Goal: Task Accomplishment & Management: Manage account settings

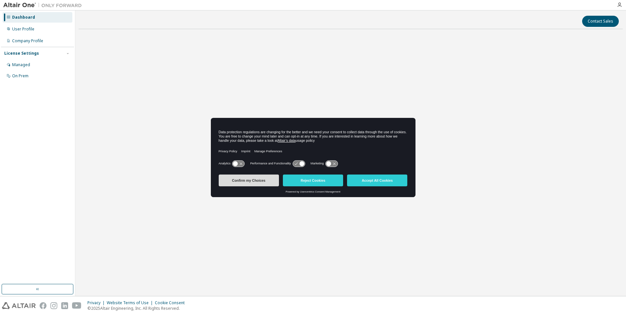
click at [262, 181] on button "Confirm my Choices" at bounding box center [249, 180] width 60 height 12
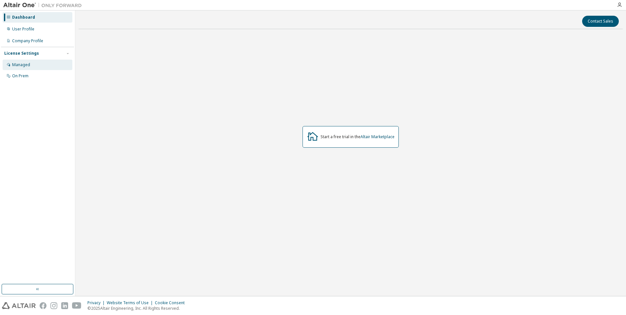
click at [41, 65] on div "Managed" at bounding box center [38, 65] width 70 height 10
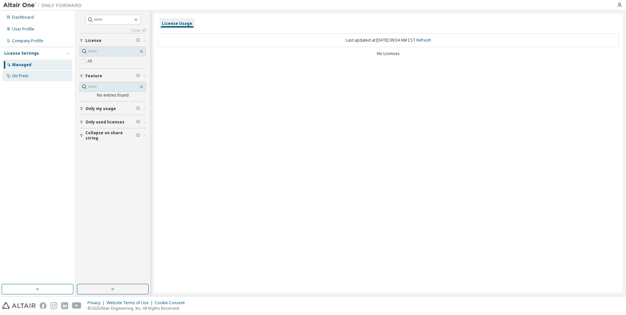
click at [43, 75] on div "On Prem" at bounding box center [38, 76] width 70 height 10
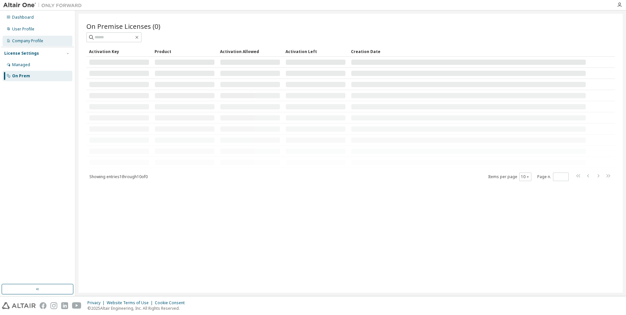
click at [42, 41] on div "Company Profile" at bounding box center [27, 40] width 31 height 5
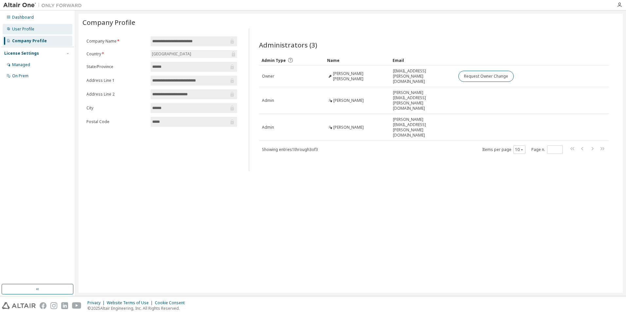
click at [14, 30] on div "User Profile" at bounding box center [23, 29] width 22 height 5
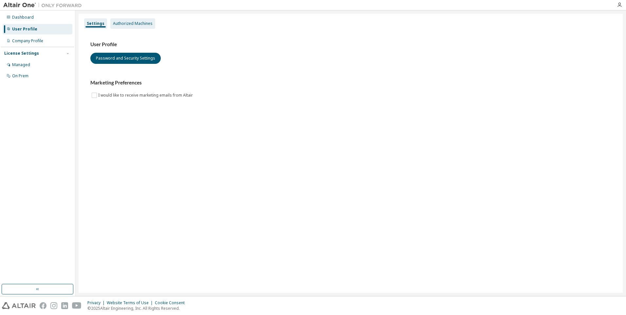
click at [138, 22] on div "Authorized Machines" at bounding box center [133, 23] width 40 height 5
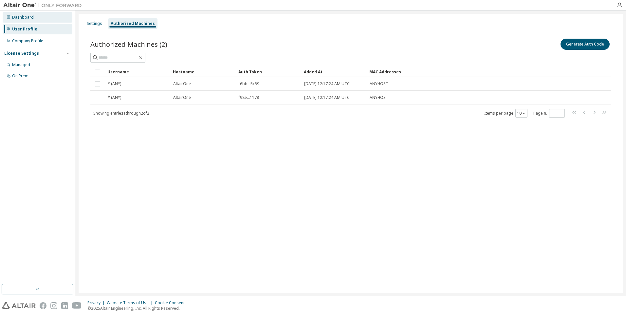
click at [31, 15] on div "Dashboard" at bounding box center [23, 17] width 22 height 5
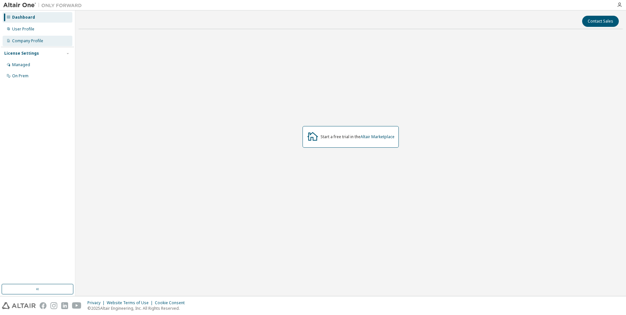
click at [41, 42] on div "Company Profile" at bounding box center [27, 40] width 31 height 5
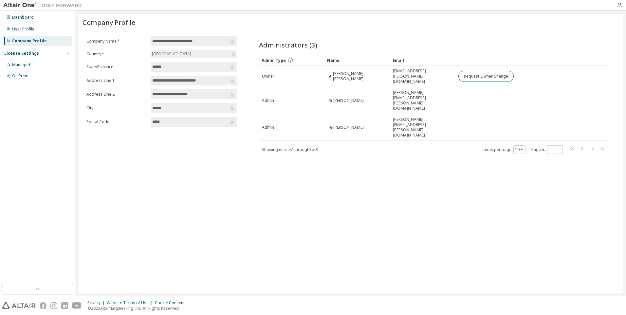
click at [40, 53] on div "License Settings" at bounding box center [37, 53] width 66 height 6
click at [39, 55] on div "License Settings" at bounding box center [37, 53] width 66 height 6
click at [39, 59] on div "License Settings Managed On Prem" at bounding box center [37, 64] width 73 height 35
click at [40, 63] on div "Managed" at bounding box center [38, 65] width 70 height 10
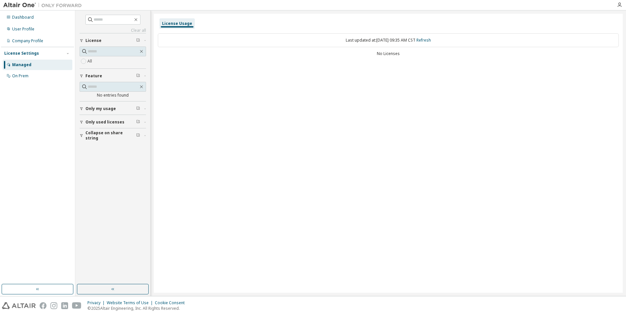
click at [93, 110] on span "Only my usage" at bounding box center [100, 108] width 30 height 5
click at [92, 117] on label "Yes" at bounding box center [91, 119] width 8 height 8
click at [96, 139] on span "Only used licenses" at bounding box center [104, 140] width 39 height 5
click at [96, 147] on div "Yes No" at bounding box center [113, 155] width 66 height 16
click at [95, 151] on label "Yes" at bounding box center [91, 151] width 8 height 8
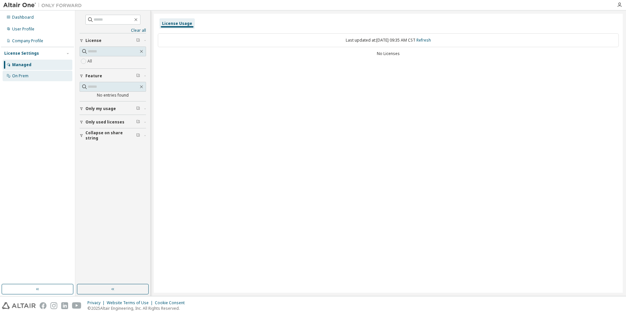
click at [23, 77] on div "On Prem" at bounding box center [20, 75] width 16 height 5
